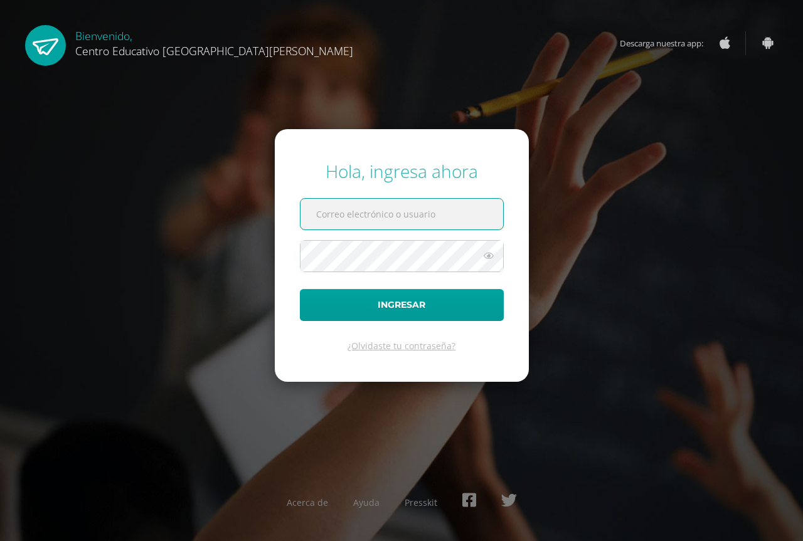
click at [418, 218] on input "text" at bounding box center [401, 214] width 203 height 31
type input "sergio.siliezar@centroeducativoelvalle.edu.gt"
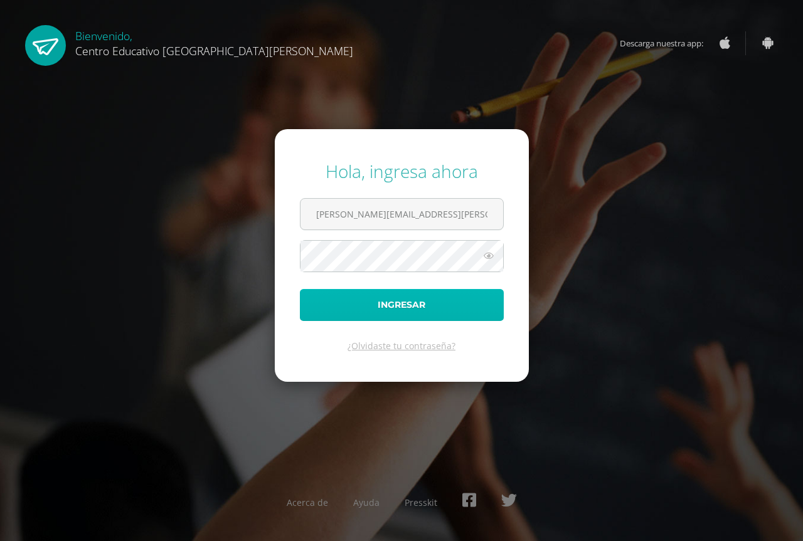
click at [413, 295] on button "Ingresar" at bounding box center [402, 305] width 204 height 32
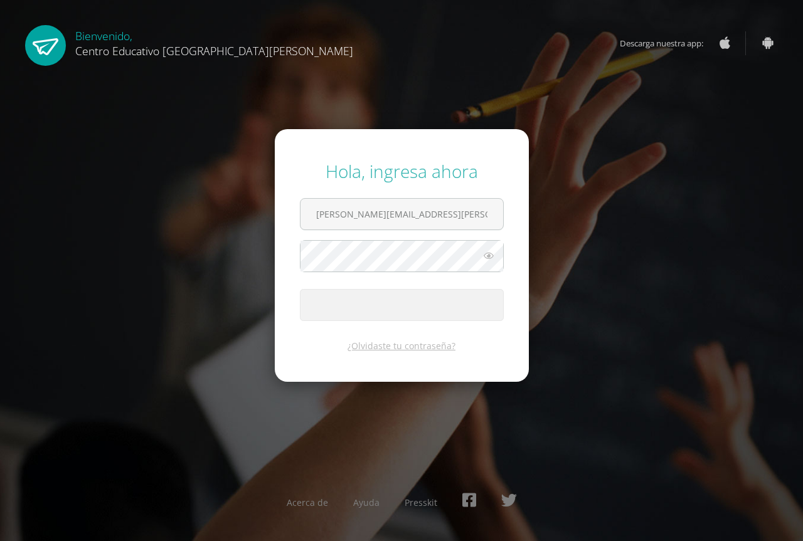
click at [406, 295] on span "submit" at bounding box center [401, 295] width 9 height 9
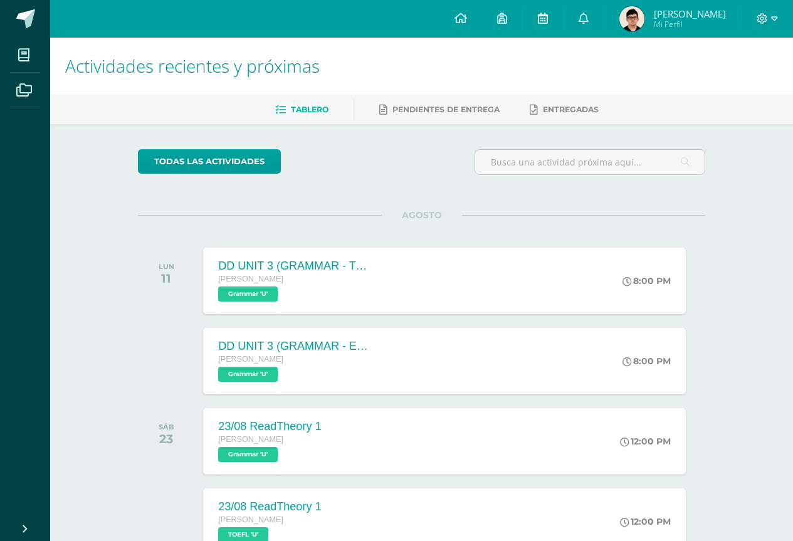
click at [547, 30] on link at bounding box center [543, 19] width 40 height 38
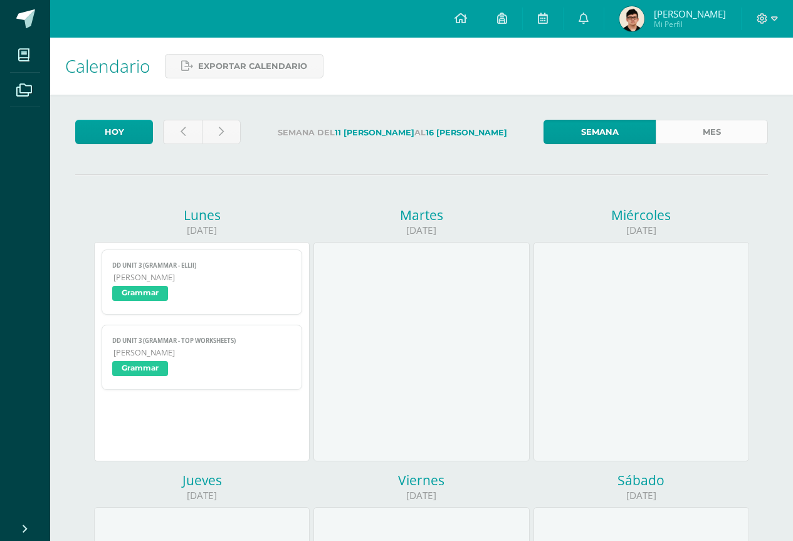
click at [701, 127] on link "Mes" at bounding box center [712, 132] width 112 height 24
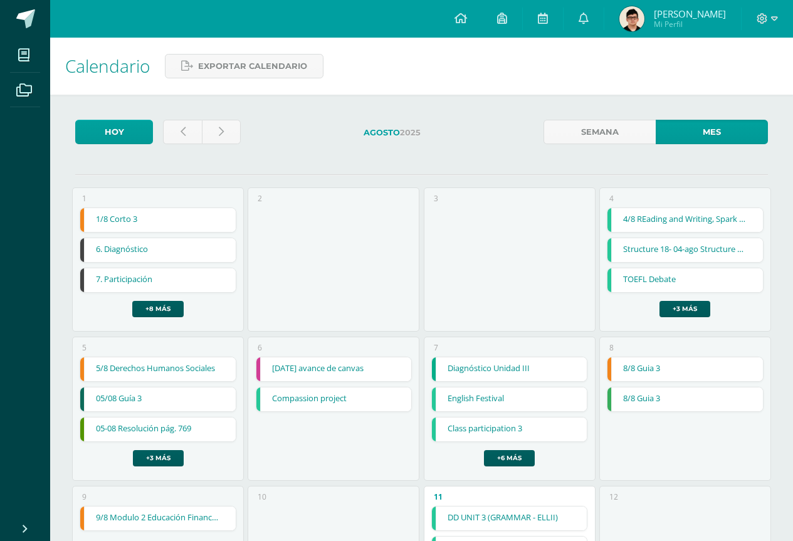
click at [194, 362] on link "5/8 Derechos Humanos Sociales" at bounding box center [158, 369] width 156 height 24
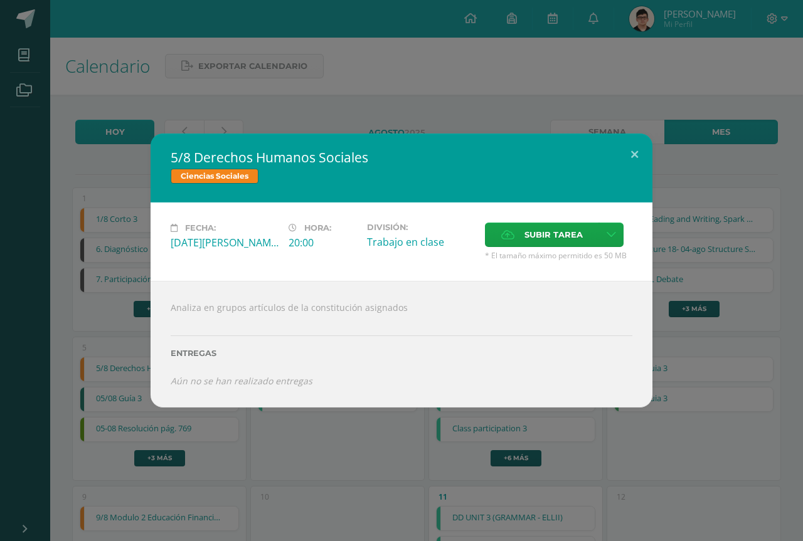
click at [359, 427] on div "5/8 Derechos Humanos Sociales Ciencias Sociales Fecha: Martes 05 de Agosto Hora…" at bounding box center [401, 270] width 803 height 541
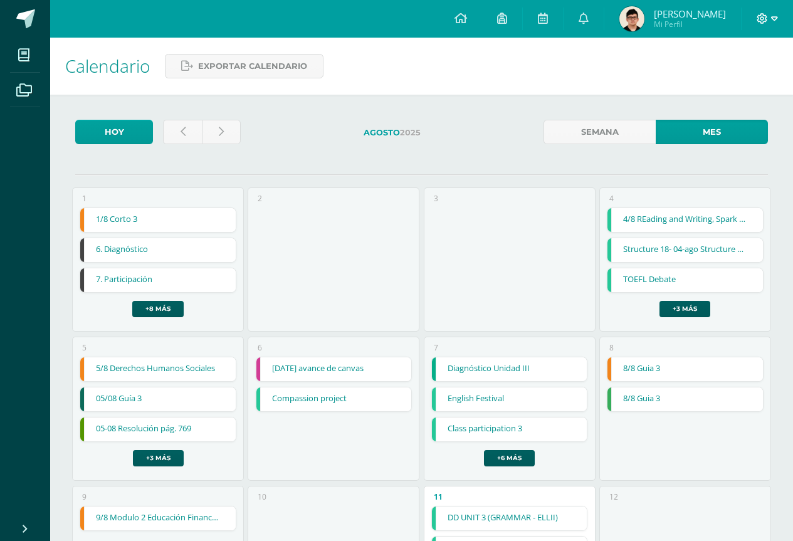
click at [775, 13] on icon at bounding box center [774, 18] width 7 height 11
click at [731, 90] on span "Cerrar sesión" at bounding box center [735, 86] width 56 height 12
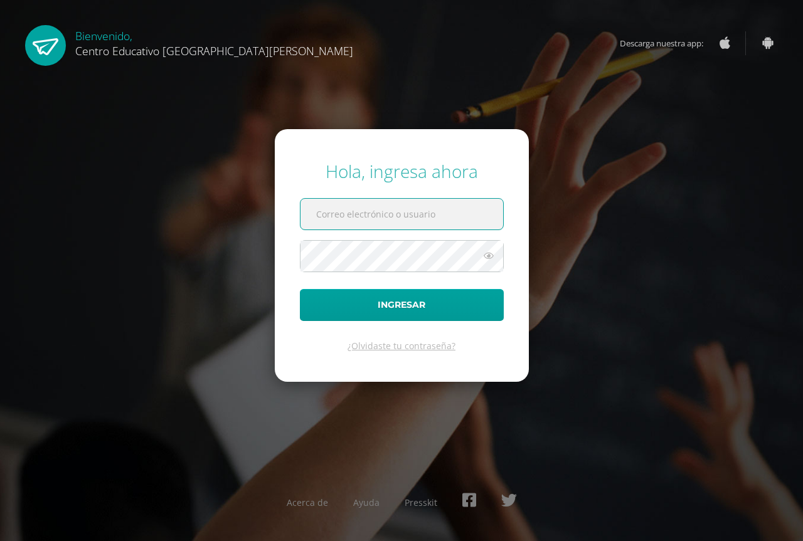
click at [365, 220] on input "text" at bounding box center [401, 214] width 203 height 31
drag, startPoint x: 388, startPoint y: 214, endPoint x: 278, endPoint y: 196, distance: 110.6
click at [278, 196] on form "Hola, ingresa ahora santiago.martinez@centroeducativoelvalle.edu.gt Ingresar ¿O…" at bounding box center [402, 255] width 254 height 252
type input "daniel.toc@centroeducativoelvalle.edu.gt"
click at [300, 289] on button "Ingresar" at bounding box center [402, 305] width 204 height 32
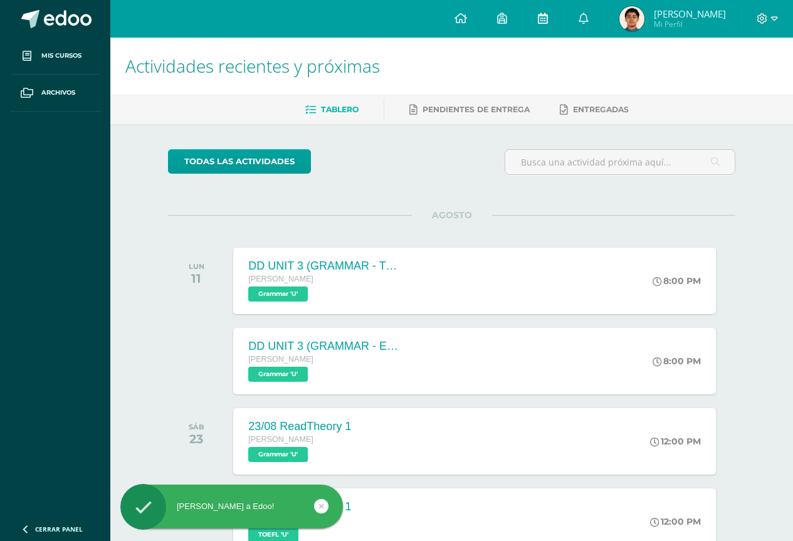
click at [563, 31] on link at bounding box center [543, 19] width 40 height 38
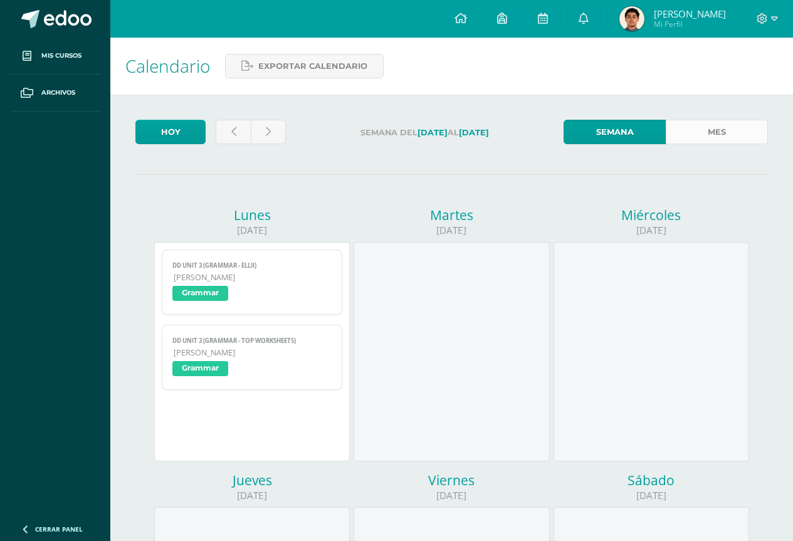
click at [722, 127] on link "Mes" at bounding box center [717, 132] width 102 height 24
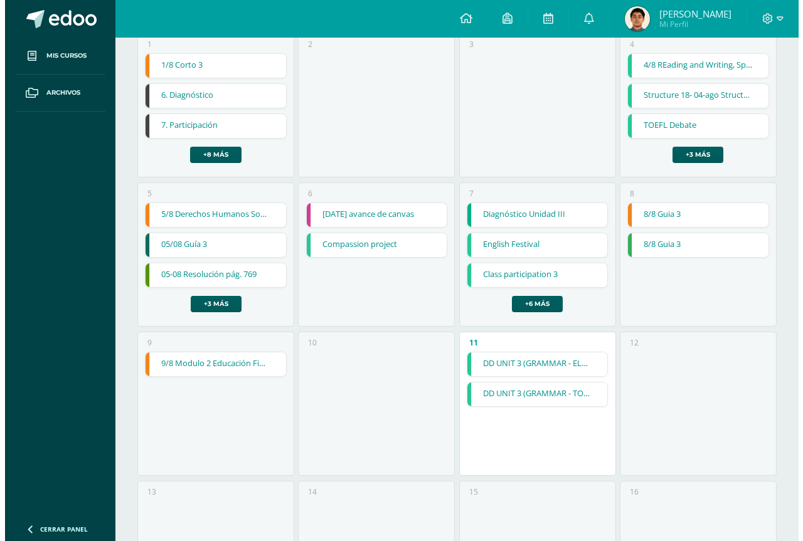
scroll to position [125, 0]
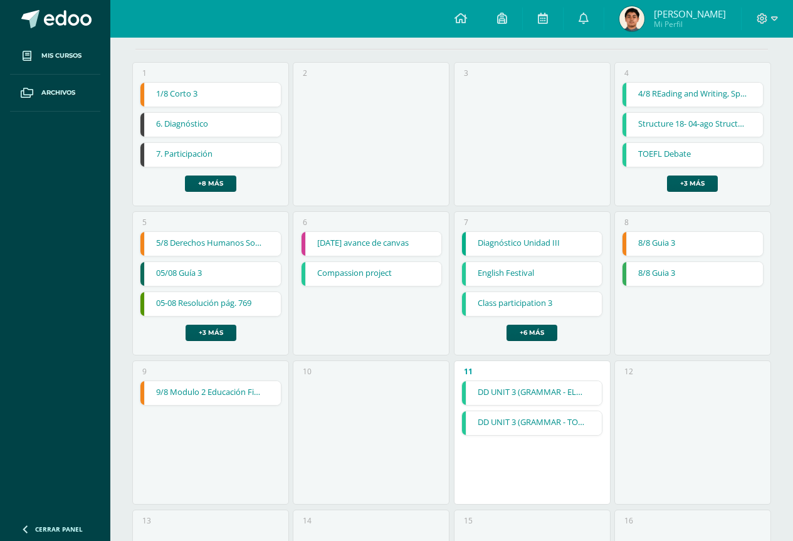
click at [226, 248] on link "5/8 Derechos Humanos Sociales" at bounding box center [210, 244] width 140 height 24
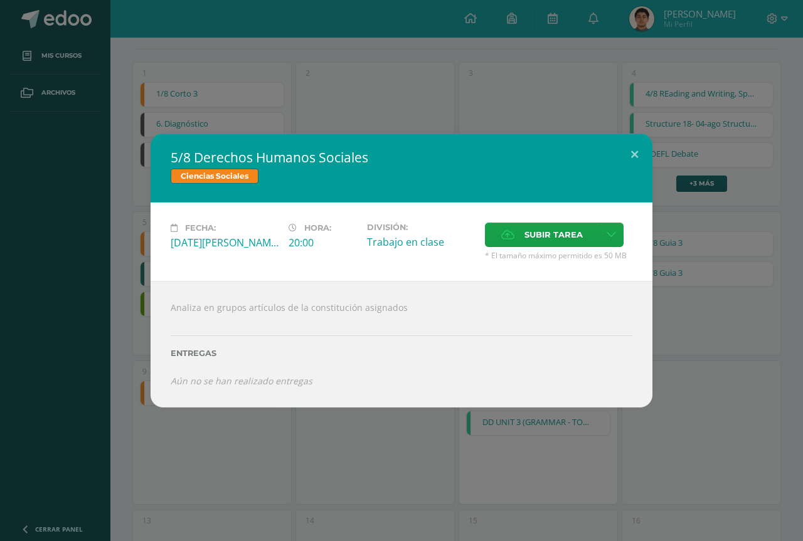
click at [398, 449] on div "5/8 Derechos Humanos Sociales Ciencias Sociales Fecha: Martes 05 de Agosto Hora…" at bounding box center [401, 270] width 803 height 541
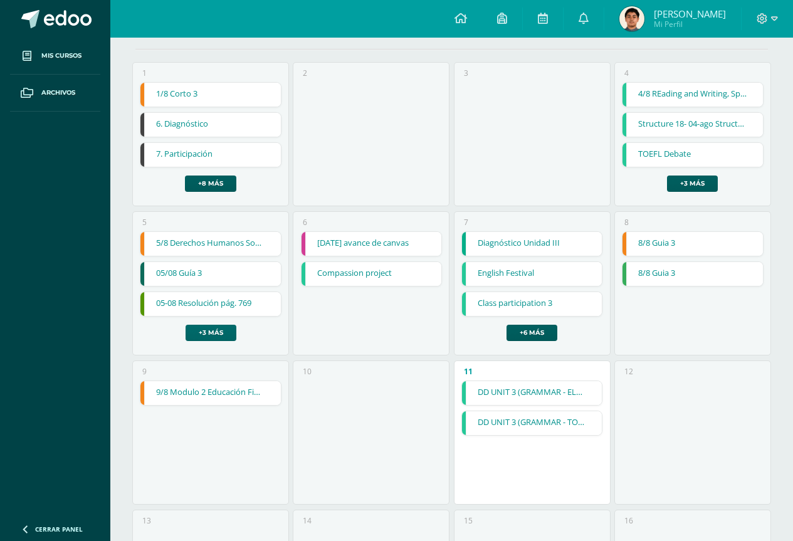
click at [220, 332] on link "+3 más" at bounding box center [211, 333] width 51 height 16
click at [309, 324] on div "6 2025-08-06 avance de canvas 2025-08-06 avance de canvas Expresión Artística C…" at bounding box center [371, 283] width 157 height 144
click at [240, 245] on link "5/8 Derechos Humanos Sociales" at bounding box center [210, 244] width 140 height 24
